Goal: Task Accomplishment & Management: Manage account settings

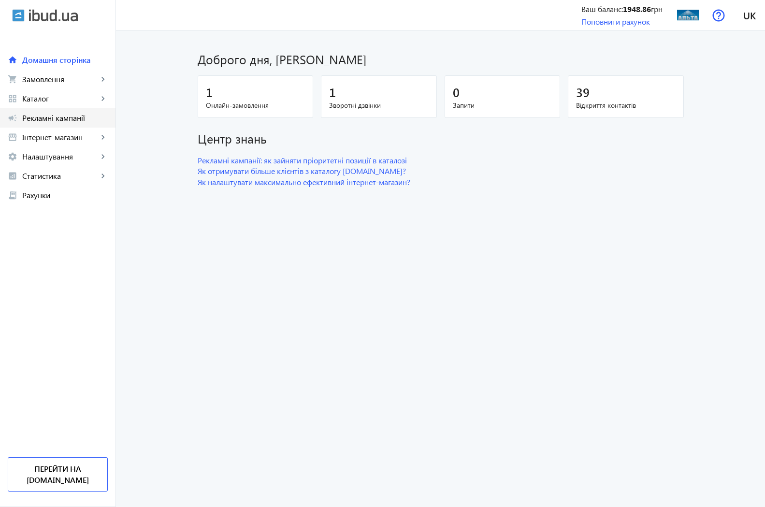
click at [54, 115] on span "Рекламні кампанії" at bounding box center [65, 118] width 86 height 10
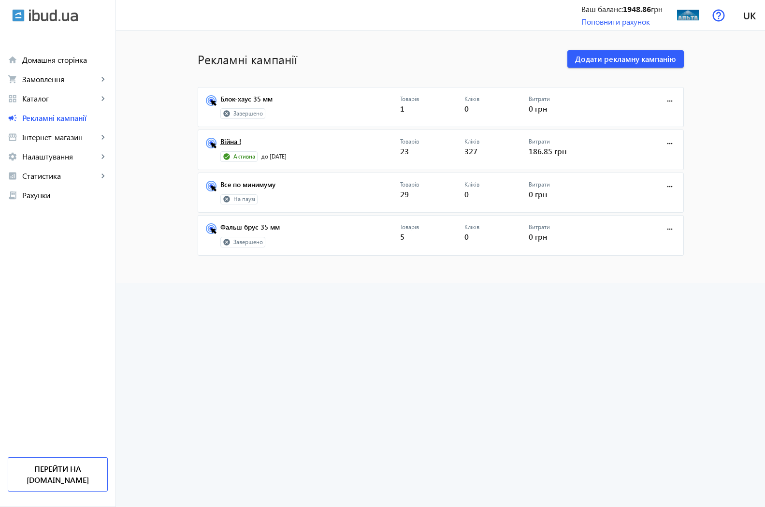
click at [222, 140] on link "Війна !" at bounding box center [310, 145] width 180 height 14
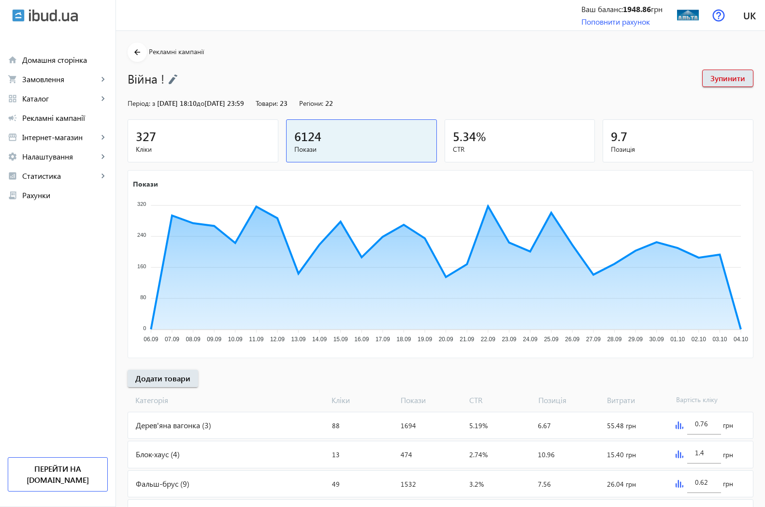
click at [143, 139] on span "327" at bounding box center [146, 136] width 20 height 16
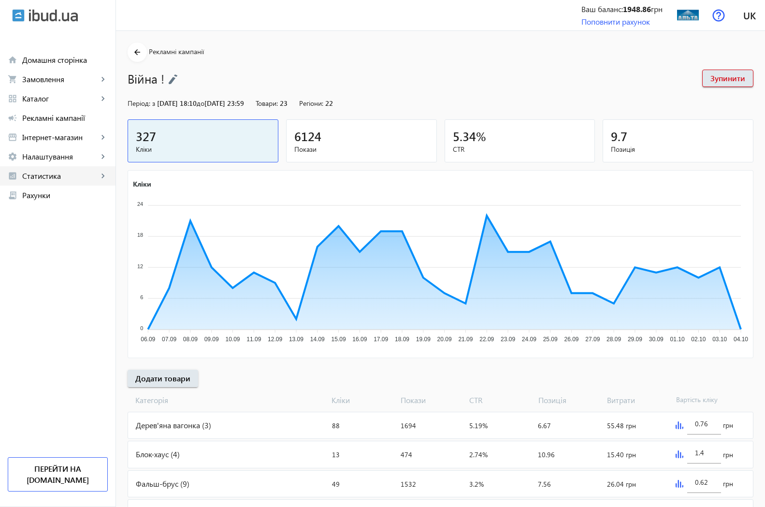
click at [67, 175] on span "Статистика" at bounding box center [60, 176] width 76 height 10
click at [55, 196] on span "Огляд" at bounding box center [70, 195] width 75 height 10
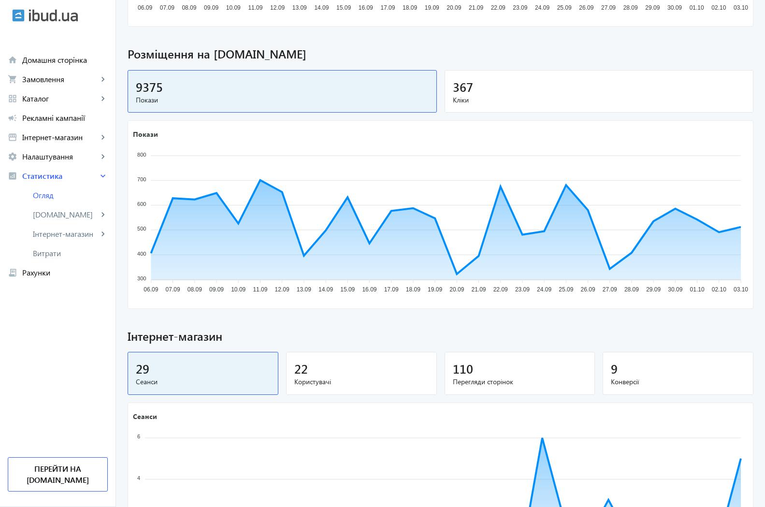
scroll to position [192, 0]
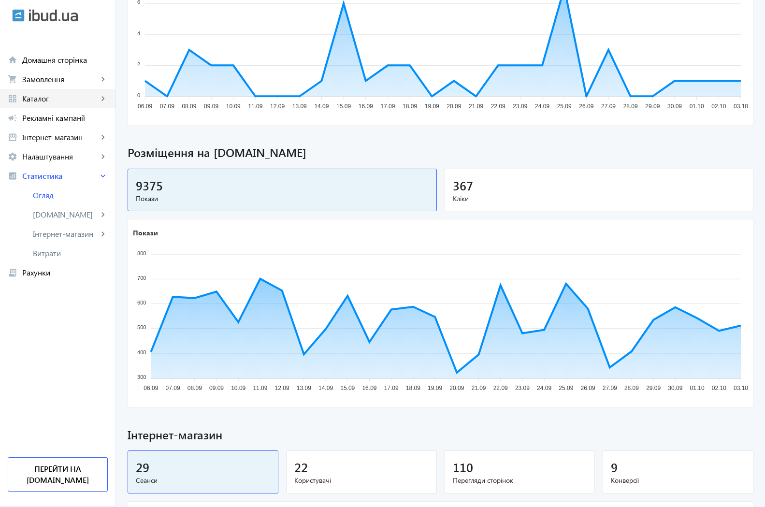
click at [38, 98] on span "Каталог" at bounding box center [60, 99] width 76 height 10
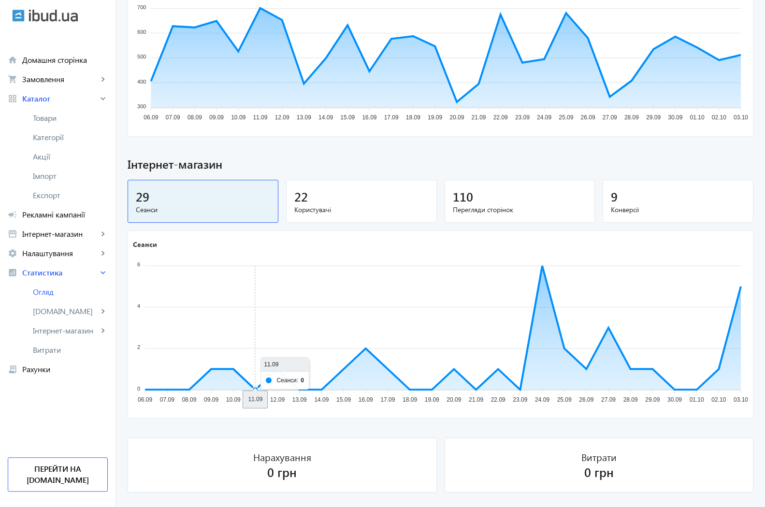
scroll to position [488, 0]
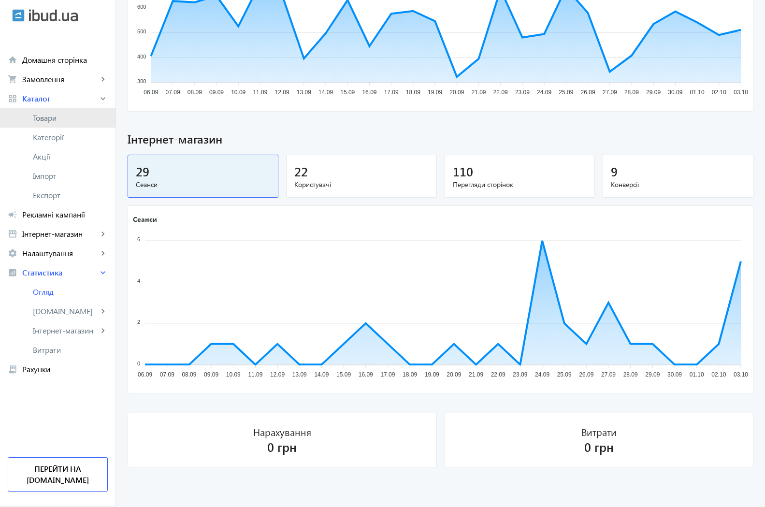
click at [50, 120] on span "Товари" at bounding box center [70, 118] width 75 height 10
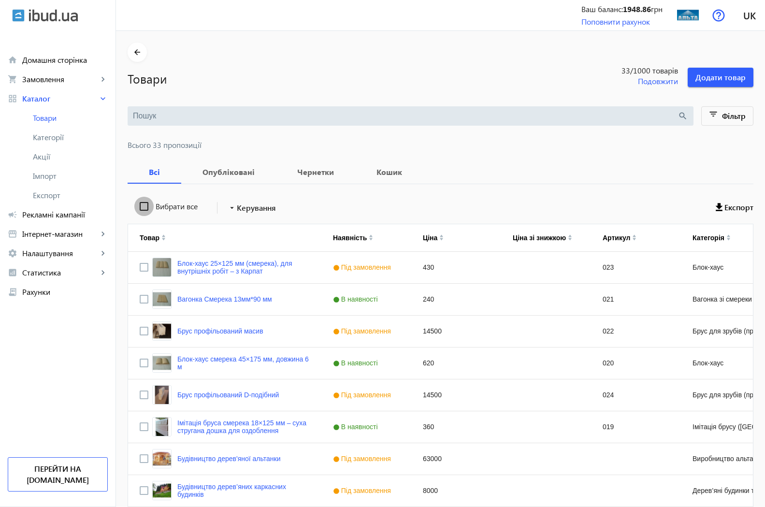
click at [135, 206] on input "Вибрати все" at bounding box center [143, 206] width 19 height 19
checkbox input "true"
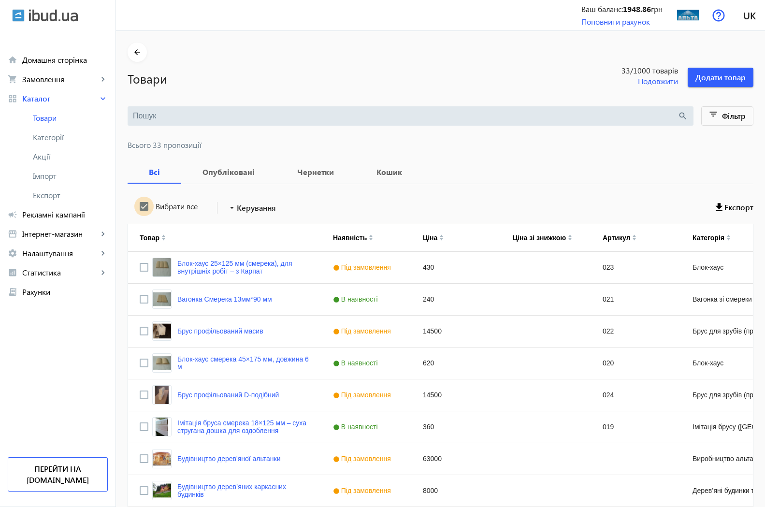
checkbox input "true"
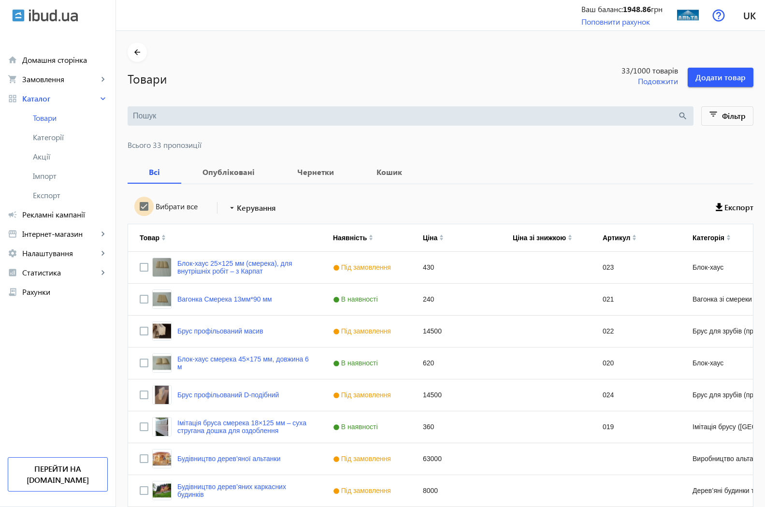
checkbox input "true"
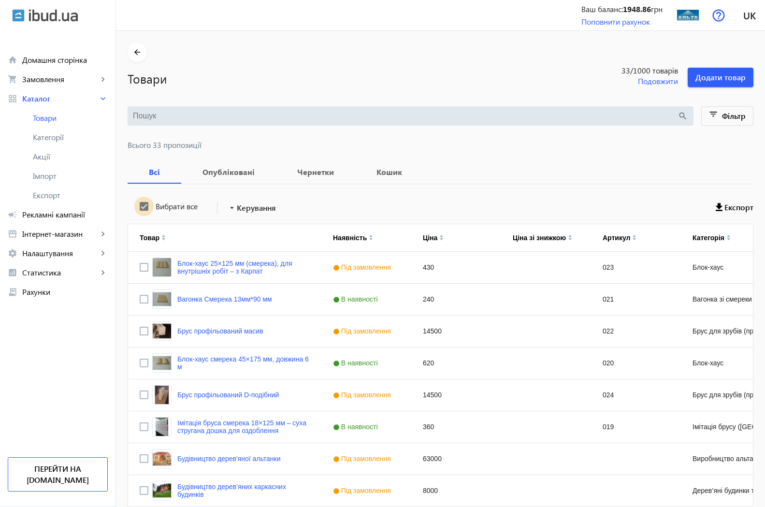
checkbox input "true"
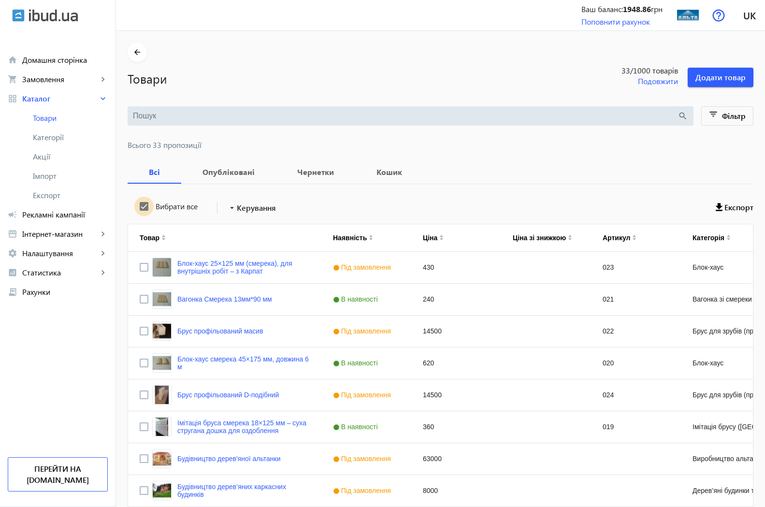
checkbox input "true"
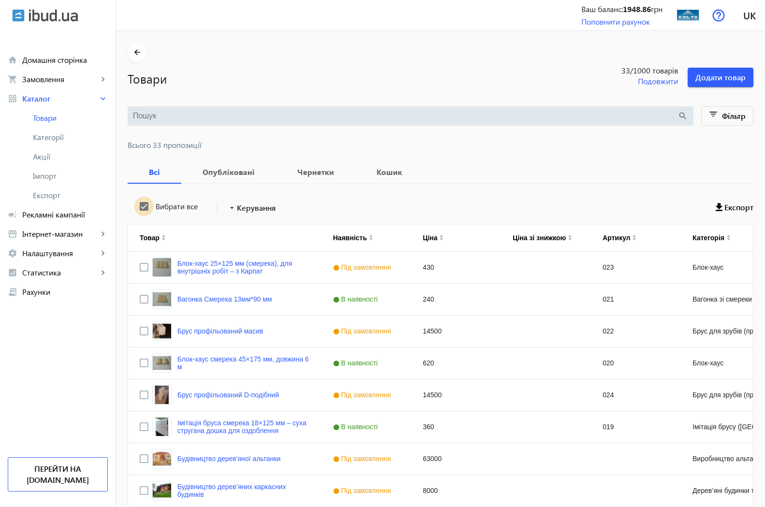
checkbox input "true"
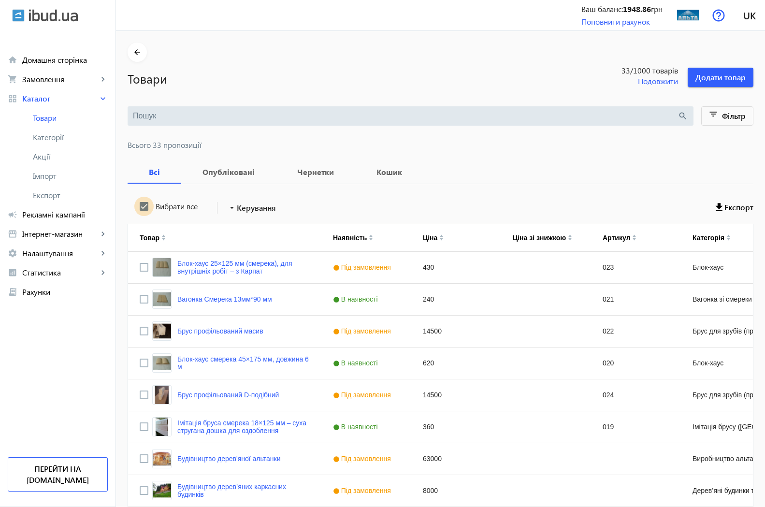
checkbox input "true"
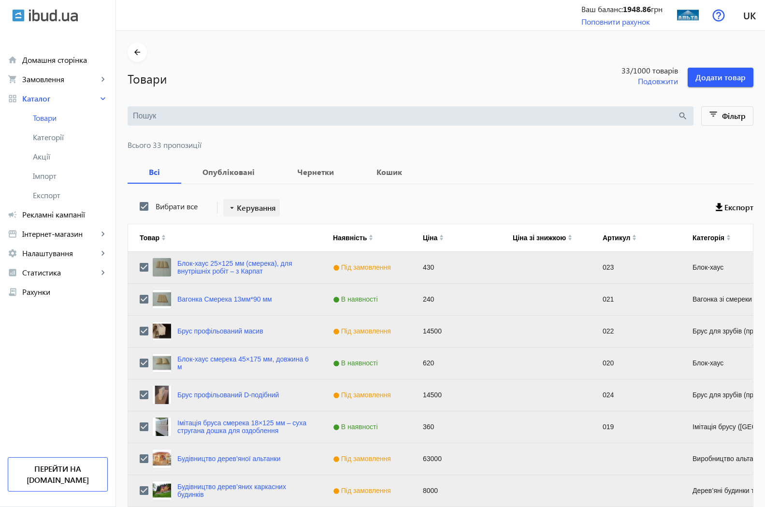
click at [237, 208] on span "Керування" at bounding box center [256, 208] width 39 height 12
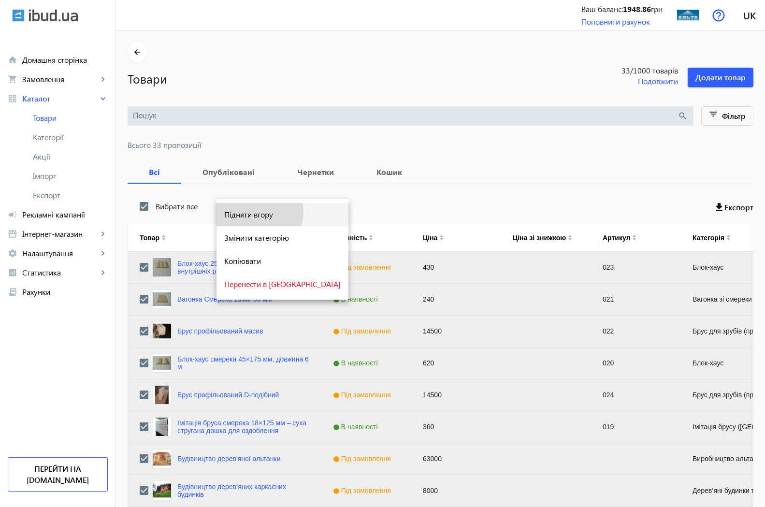
click at [259, 212] on span "Підняти вгору" at bounding box center [282, 215] width 117 height 8
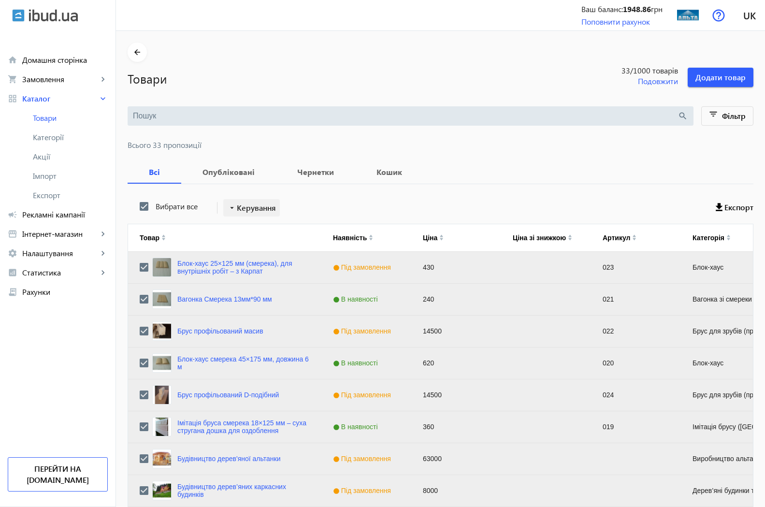
click at [237, 204] on span "Керування" at bounding box center [256, 208] width 39 height 12
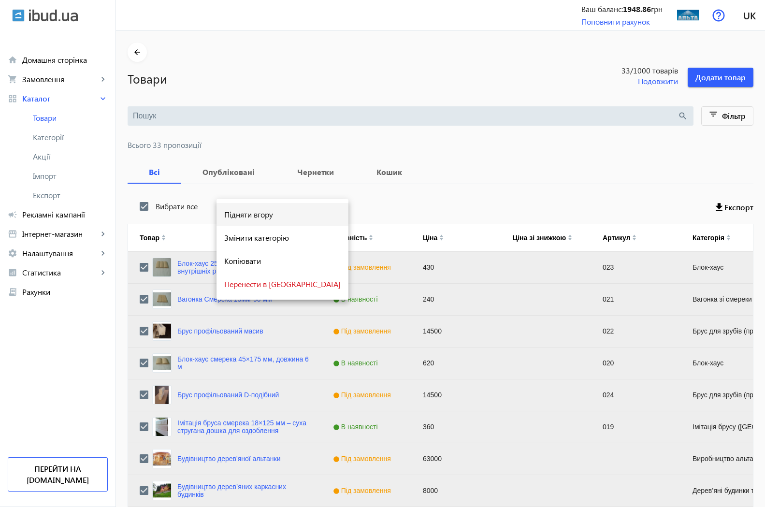
click at [244, 216] on span "Підняти вгору" at bounding box center [282, 215] width 117 height 8
